Goal: Navigation & Orientation: Find specific page/section

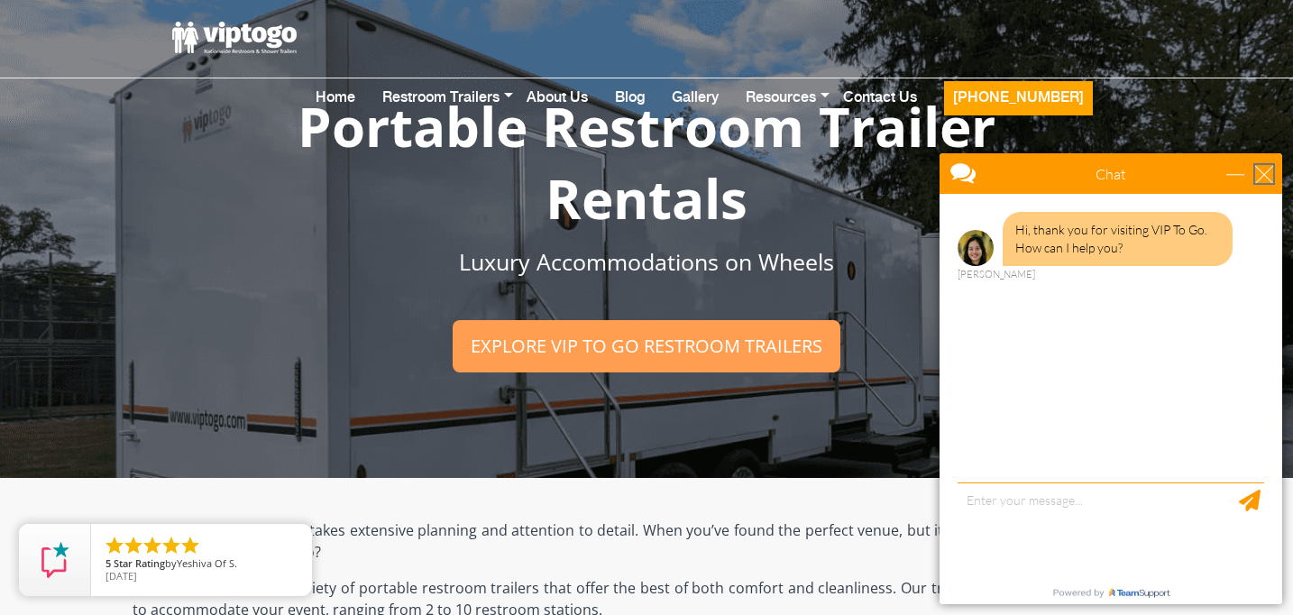
click at [1268, 181] on div "close" at bounding box center [1265, 174] width 18 height 18
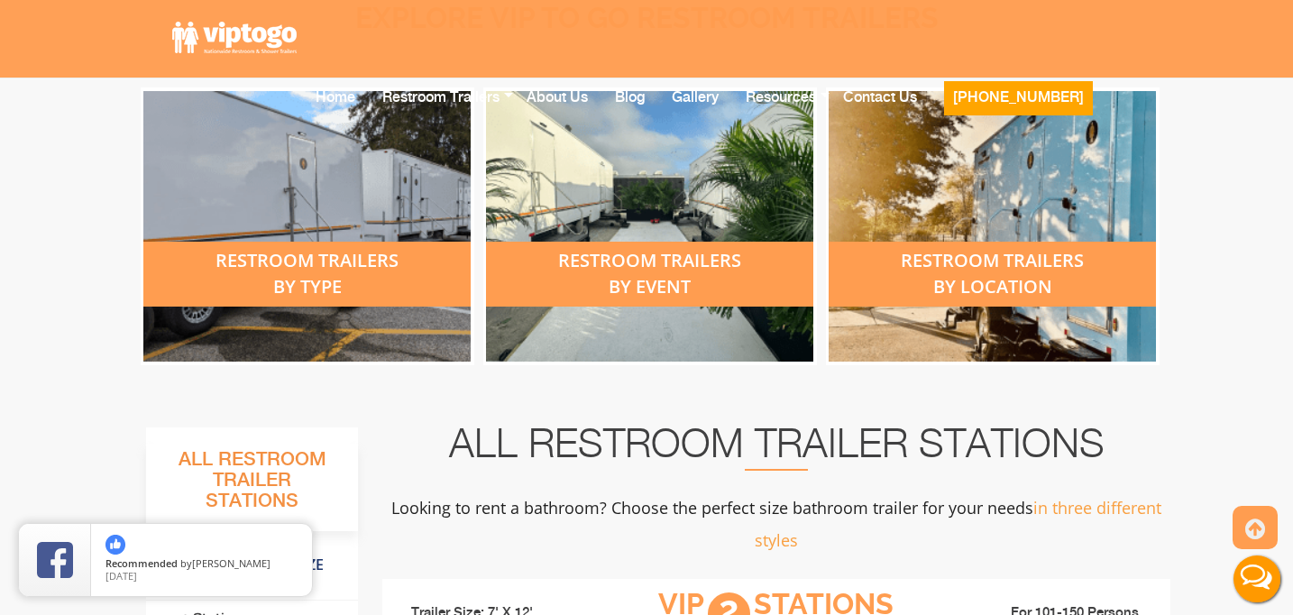
scroll to position [746, 0]
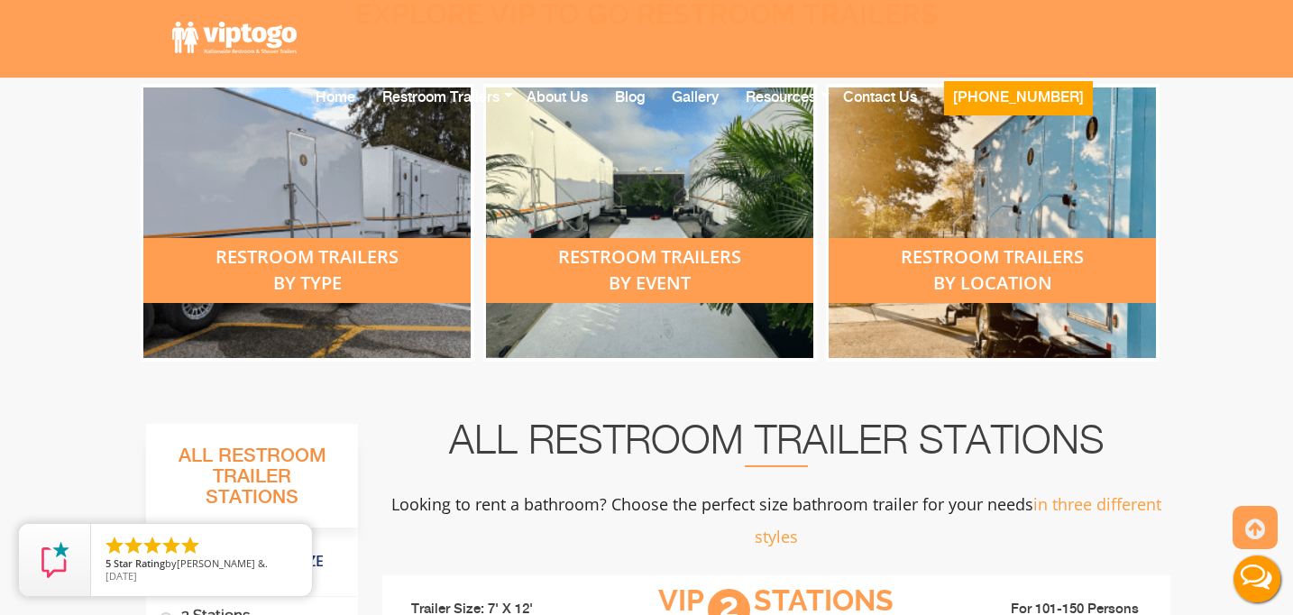
click at [914, 289] on div "restroom trailers by location" at bounding box center [992, 270] width 327 height 65
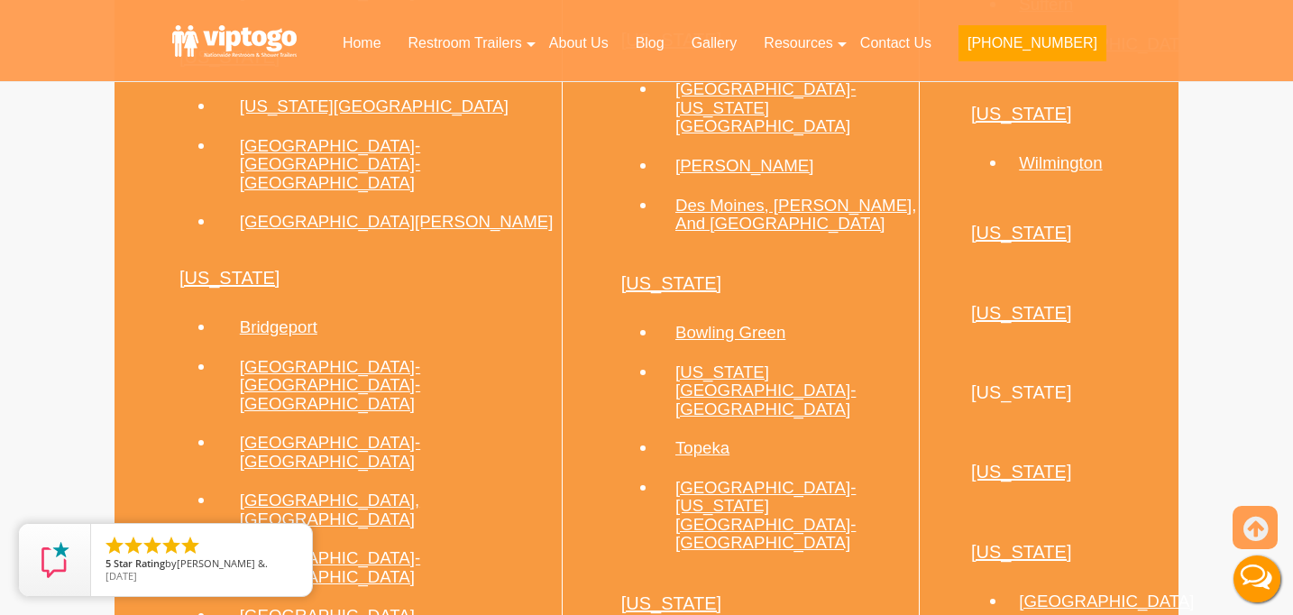
scroll to position [2153, 0]
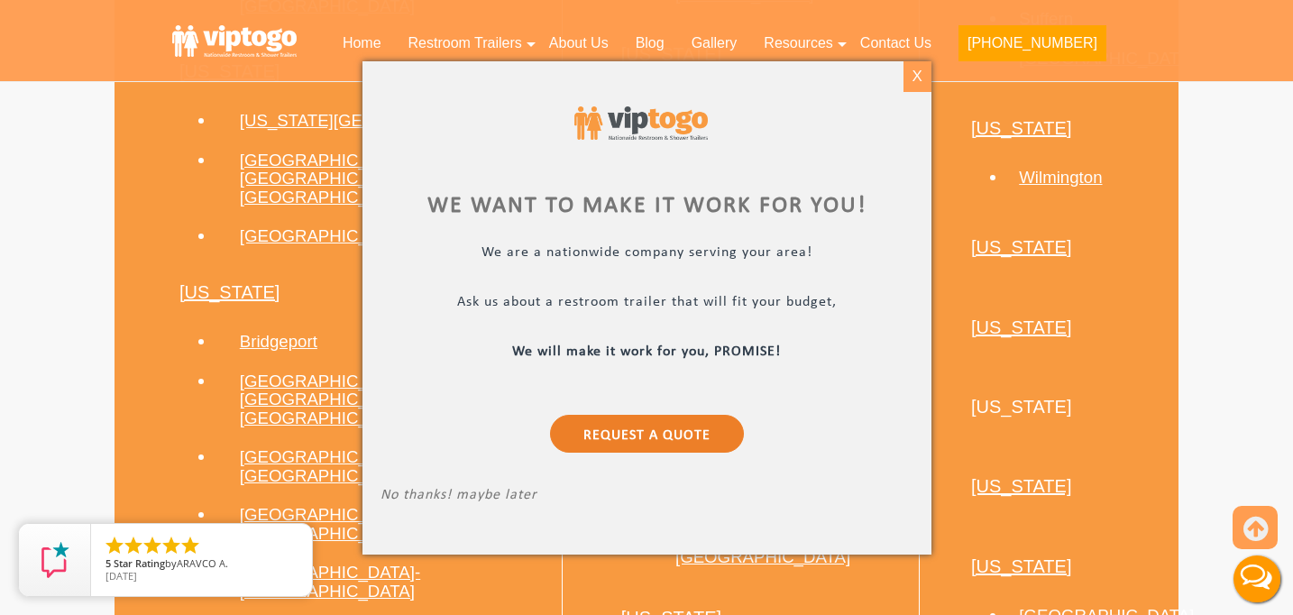
click at [921, 77] on div "X" at bounding box center [917, 76] width 28 height 31
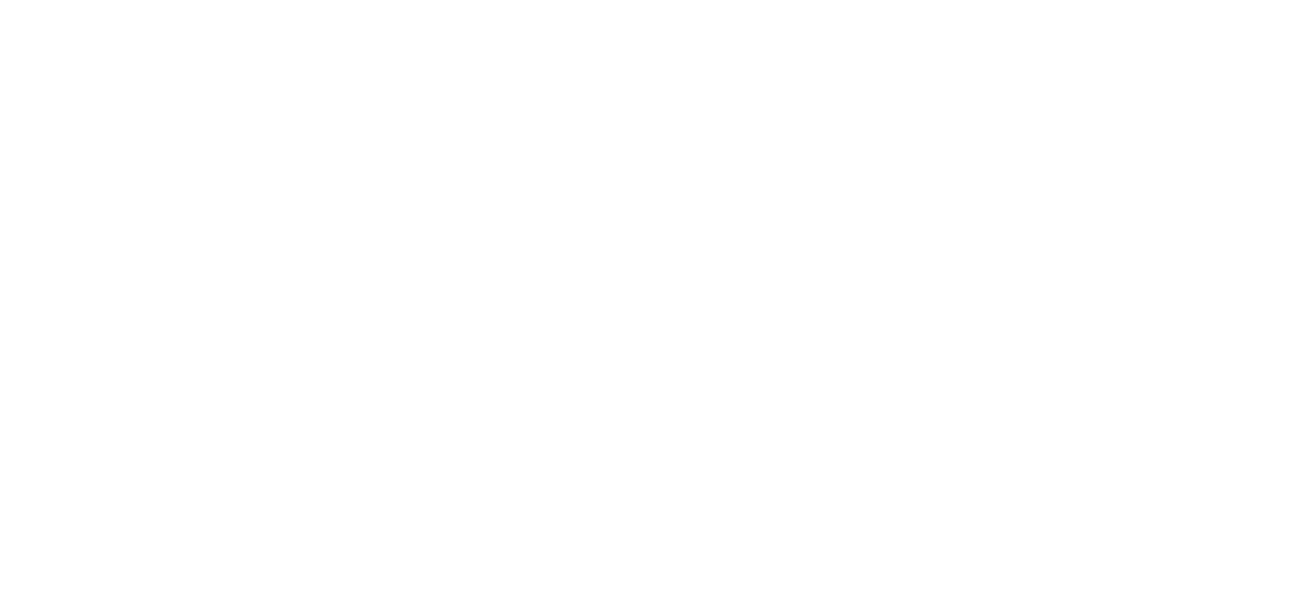
scroll to position [746, 0]
